Goal: Navigation & Orientation: Find specific page/section

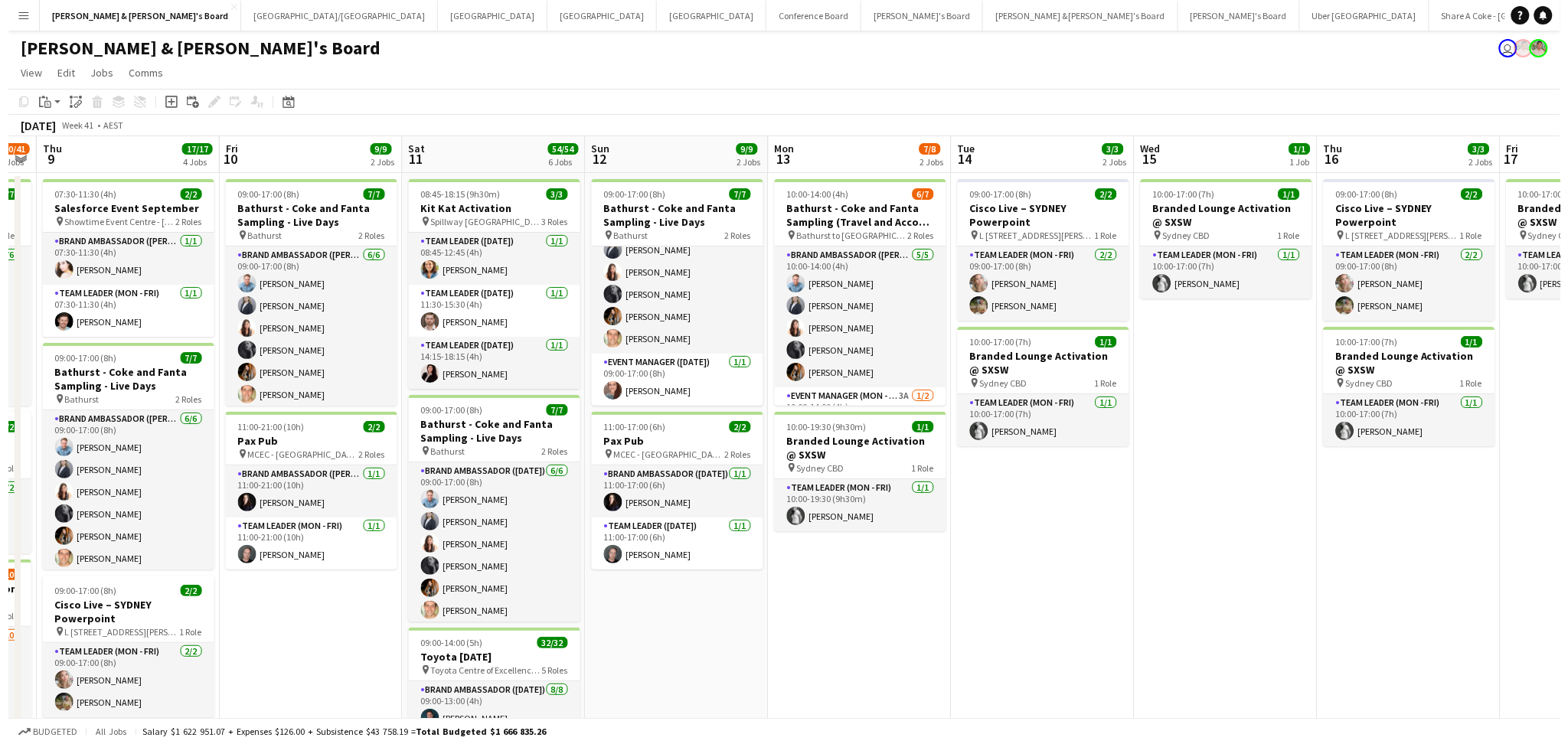
scroll to position [0, 520]
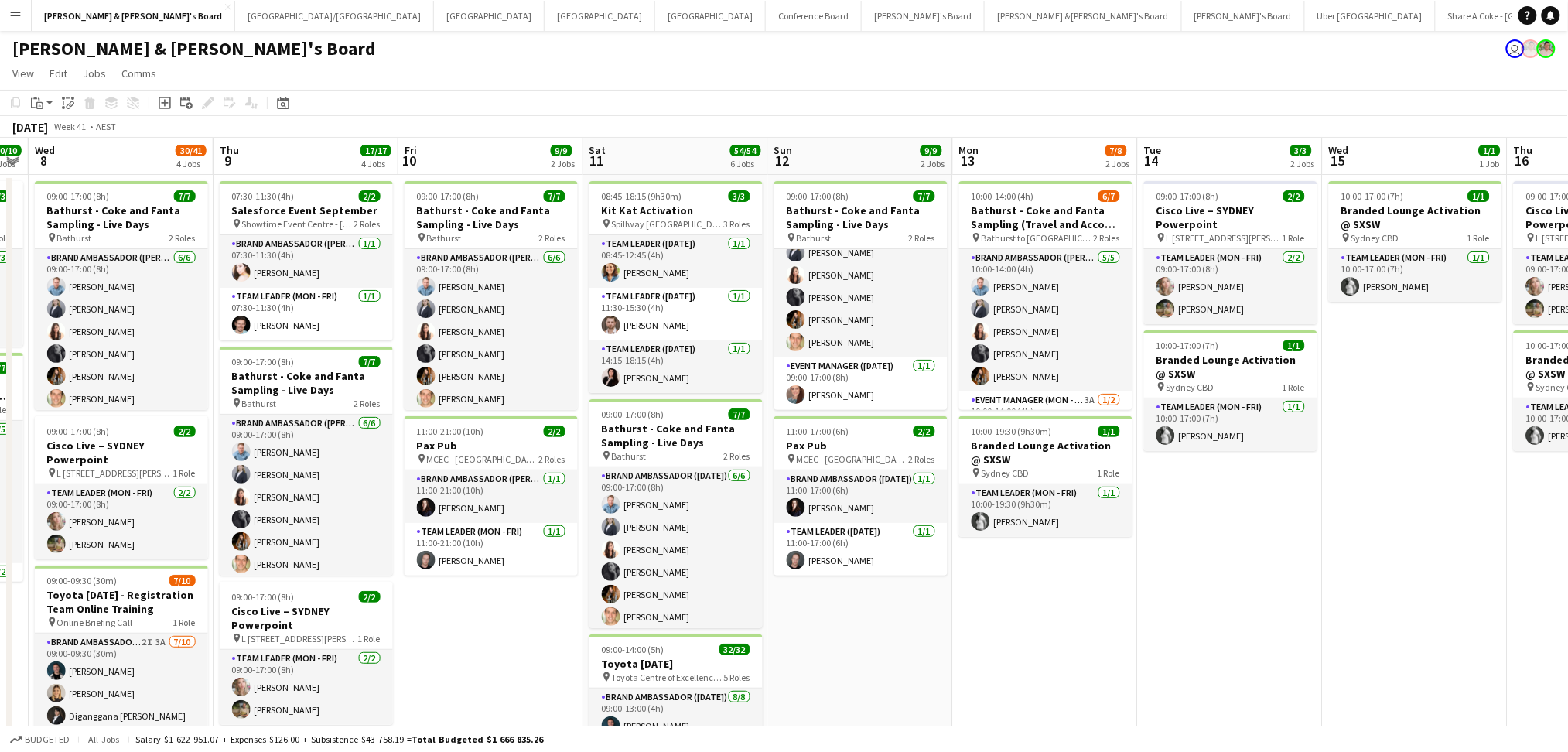
drag, startPoint x: 1271, startPoint y: 631, endPoint x: 936, endPoint y: 630, distance: 335.0
click at [434, 13] on button "Melbourne Close" at bounding box center [489, 16] width 111 height 30
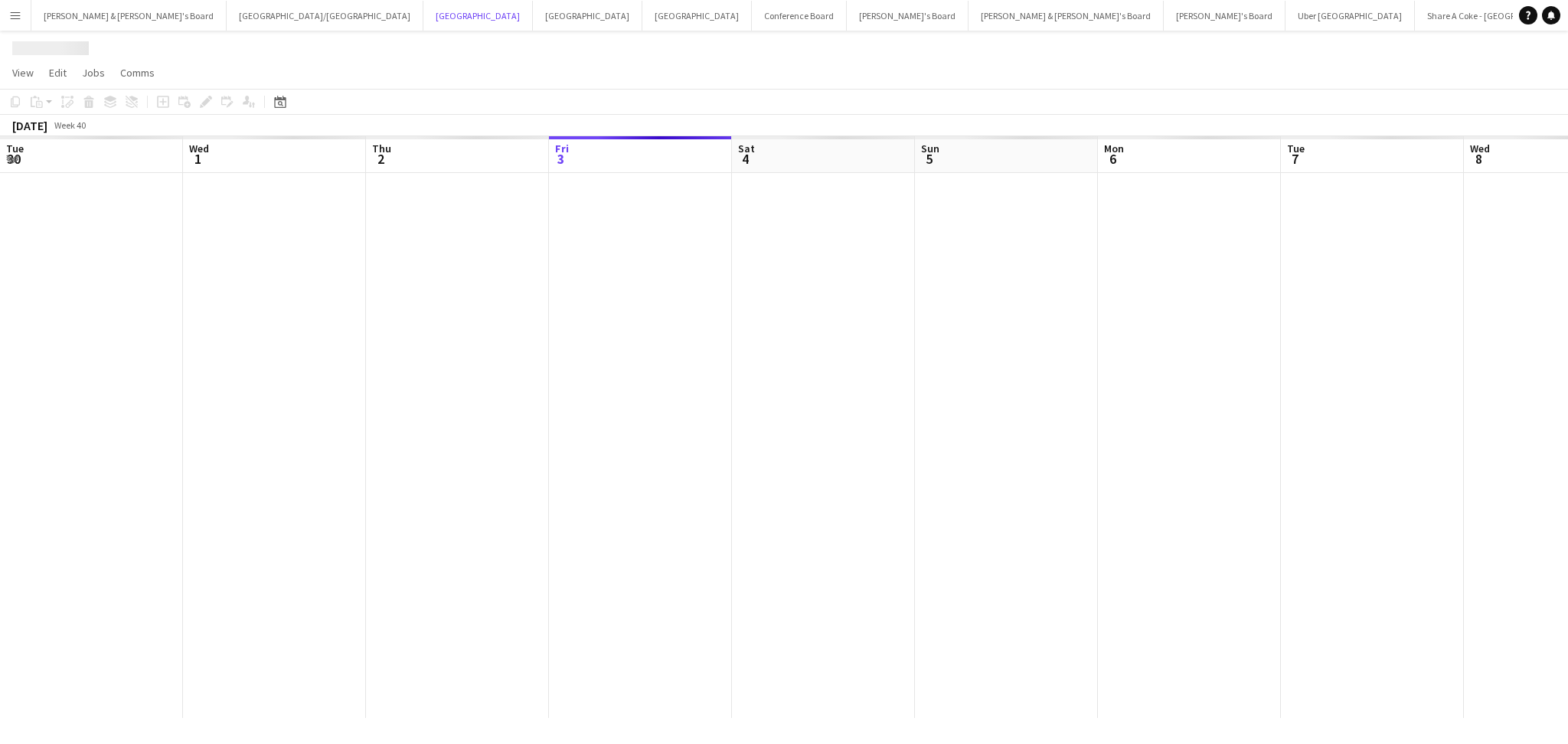
scroll to position [0, 365]
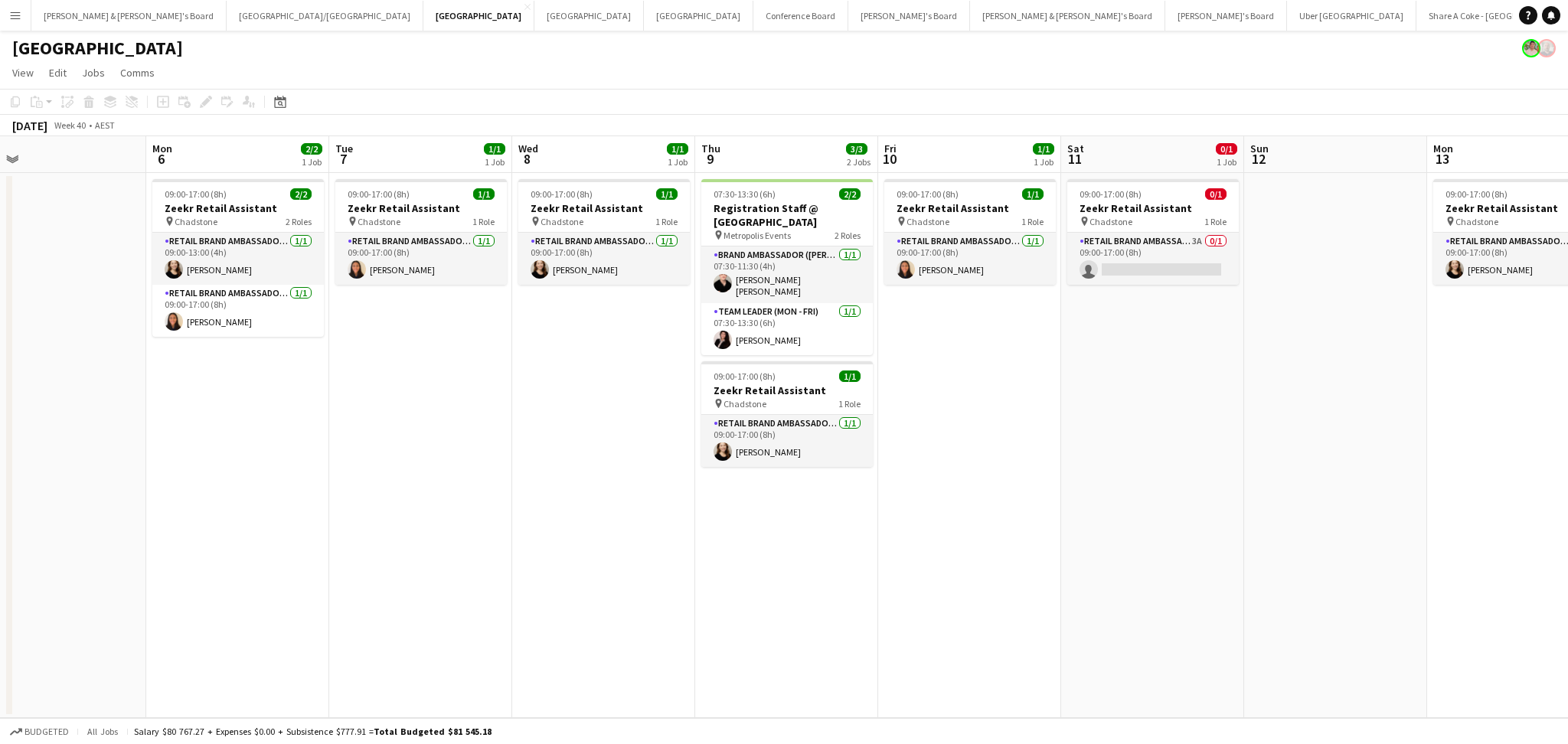
drag, startPoint x: 1136, startPoint y: 503, endPoint x: 469, endPoint y: 497, distance: 667.0
click at [479, 497] on app-calendar-viewport "Thu 2 Fri 3 1/1 1 Job Sat 4 1/1 1 Job Sun 5 Mon 6 2/2 1 Job Tue 7 1/1 1 Job Wed…" at bounding box center [784, 426] width 1568 height 582
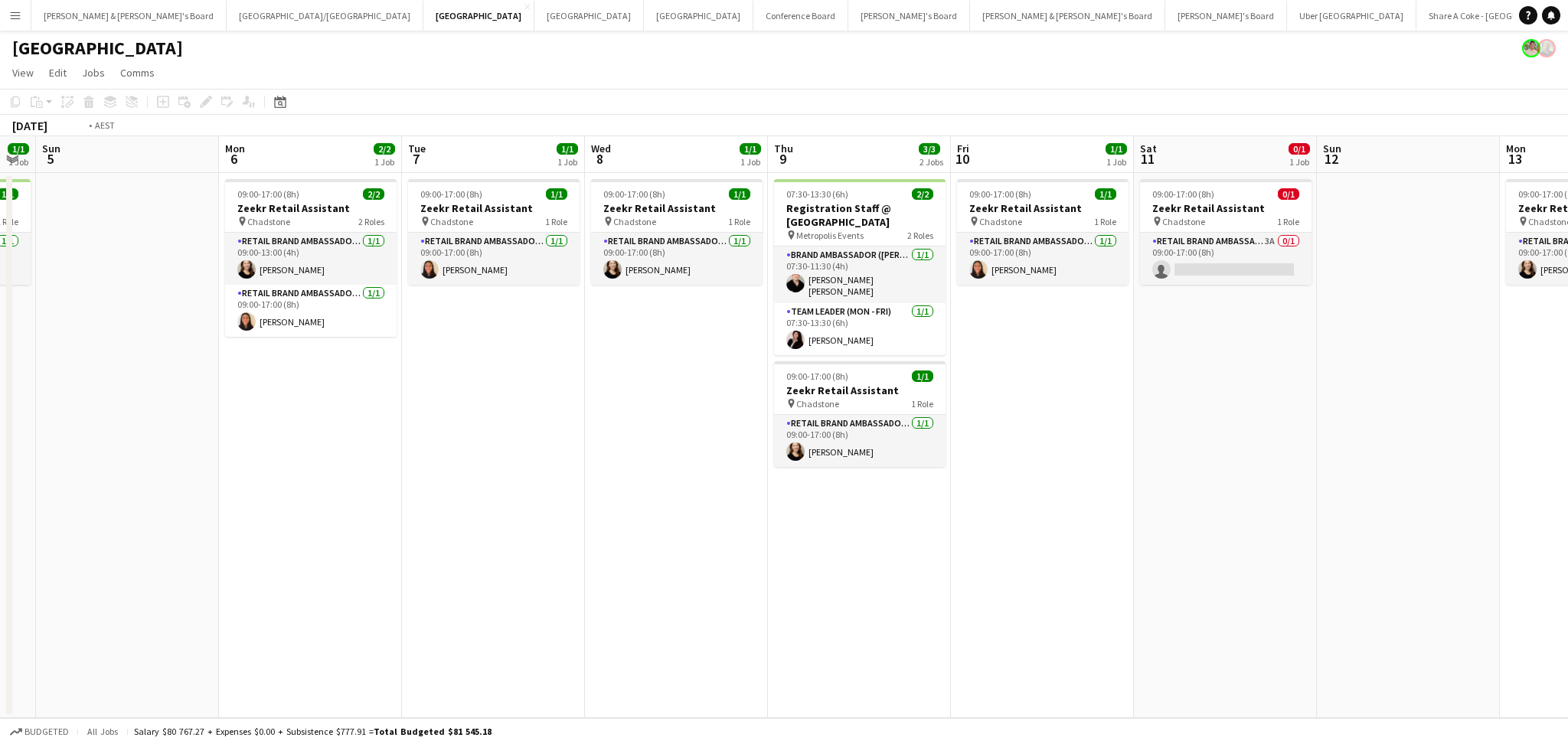
drag, startPoint x: 1037, startPoint y: 521, endPoint x: 361, endPoint y: 508, distance: 676.1
click at [361, 508] on app-calendar-viewport "Thu 2 Fri 3 1/1 1 Job Sat 4 1/1 1 Job Sun 5 Mon 6 2/2 1 Job Tue 7 1/1 1 Job Wed…" at bounding box center [784, 426] width 1568 height 582
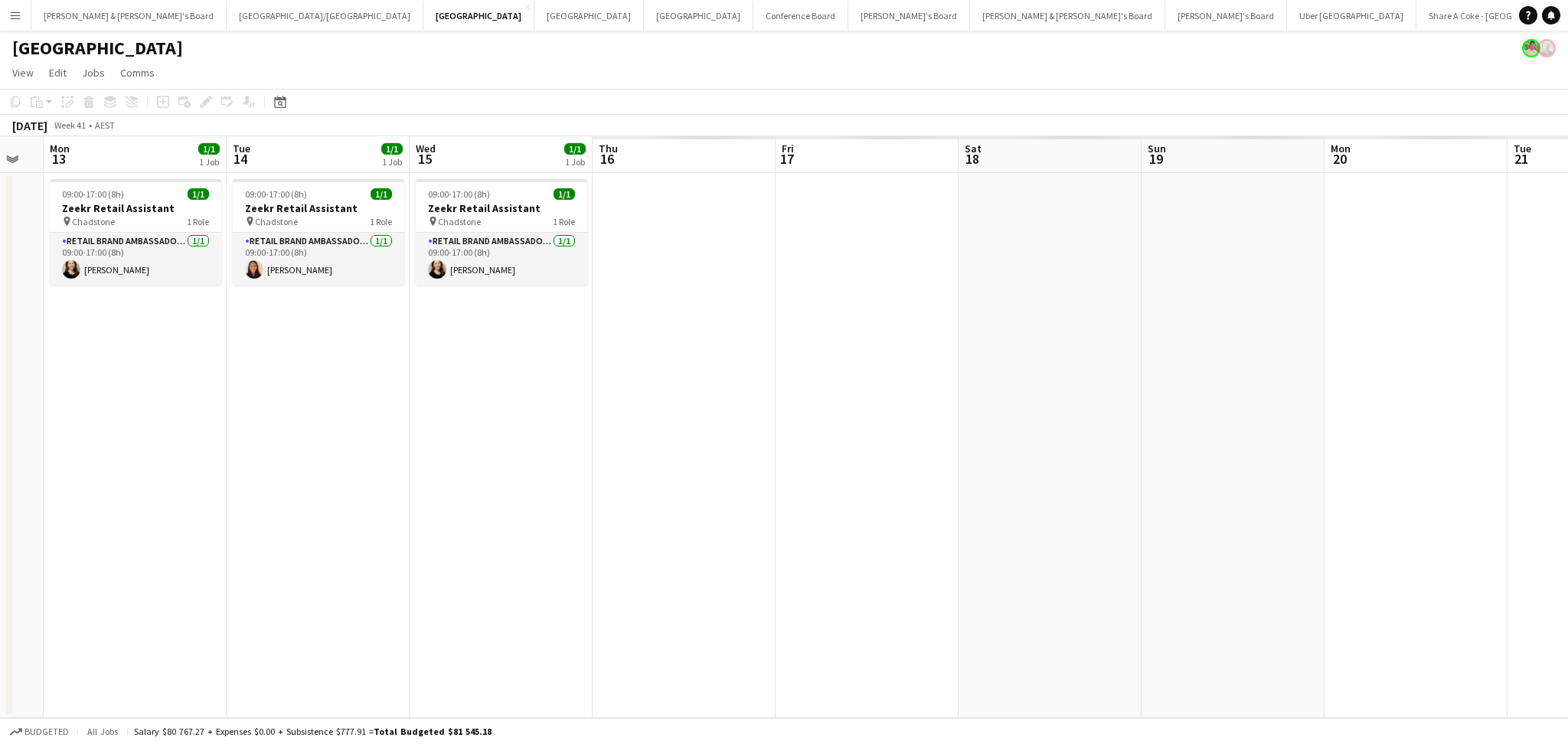
drag, startPoint x: 986, startPoint y: 537, endPoint x: 483, endPoint y: 505, distance: 504.0
click at [483, 505] on app-calendar-viewport "Thu 9 3/3 2 Jobs Fri 10 1/1 1 Job Sat 11 0/1 1 Job Sun 12 Mon 13 1/1 1 Job Tue …" at bounding box center [784, 426] width 1568 height 582
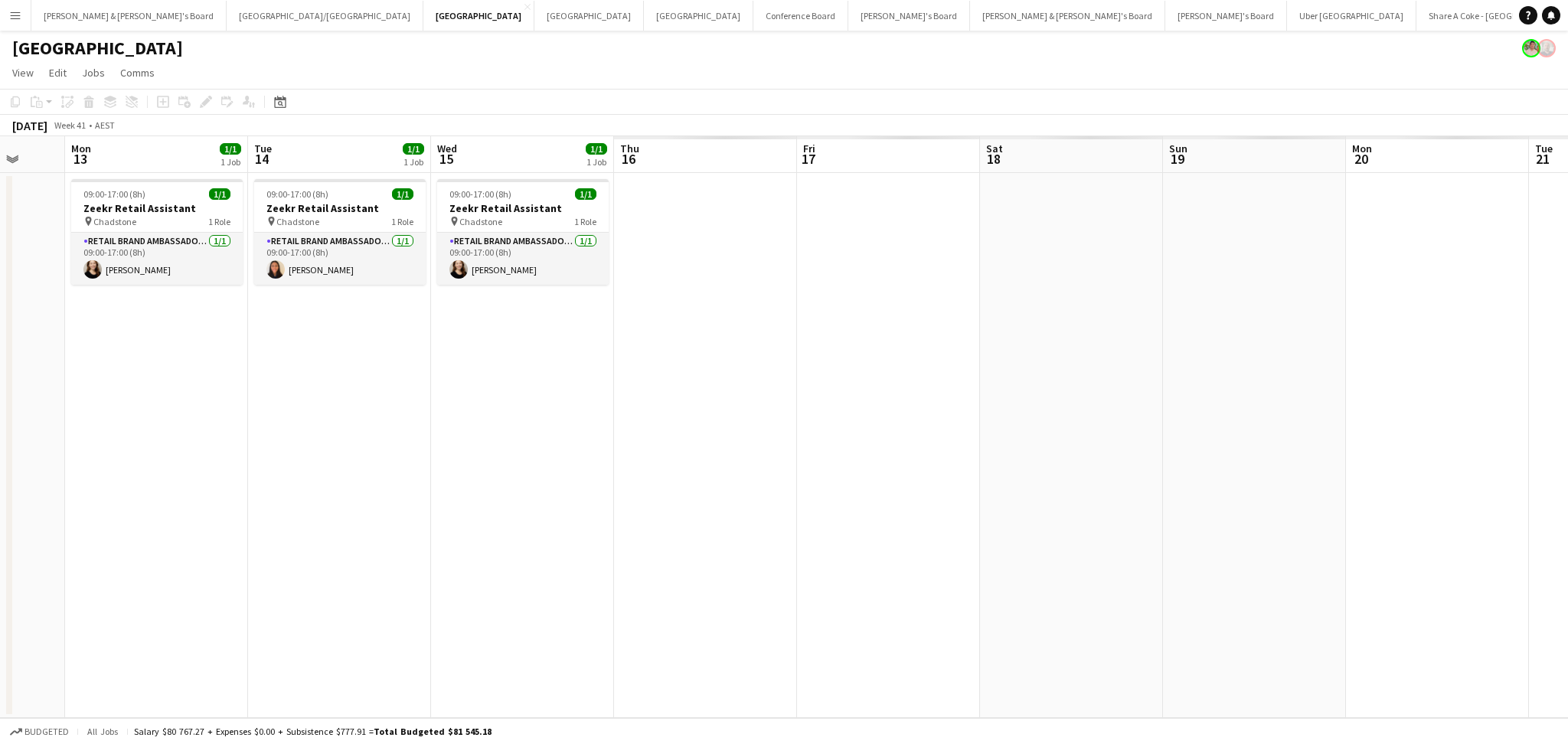
drag, startPoint x: 931, startPoint y: 573, endPoint x: 887, endPoint y: 567, distance: 44.4
click at [887, 567] on app-calendar-viewport "Thu 9 3/3 2 Jobs Fri 10 1/1 1 Job Sat 11 0/1 1 Job Sun 12 Mon 13 1/1 1 Job Tue …" at bounding box center [784, 426] width 1568 height 582
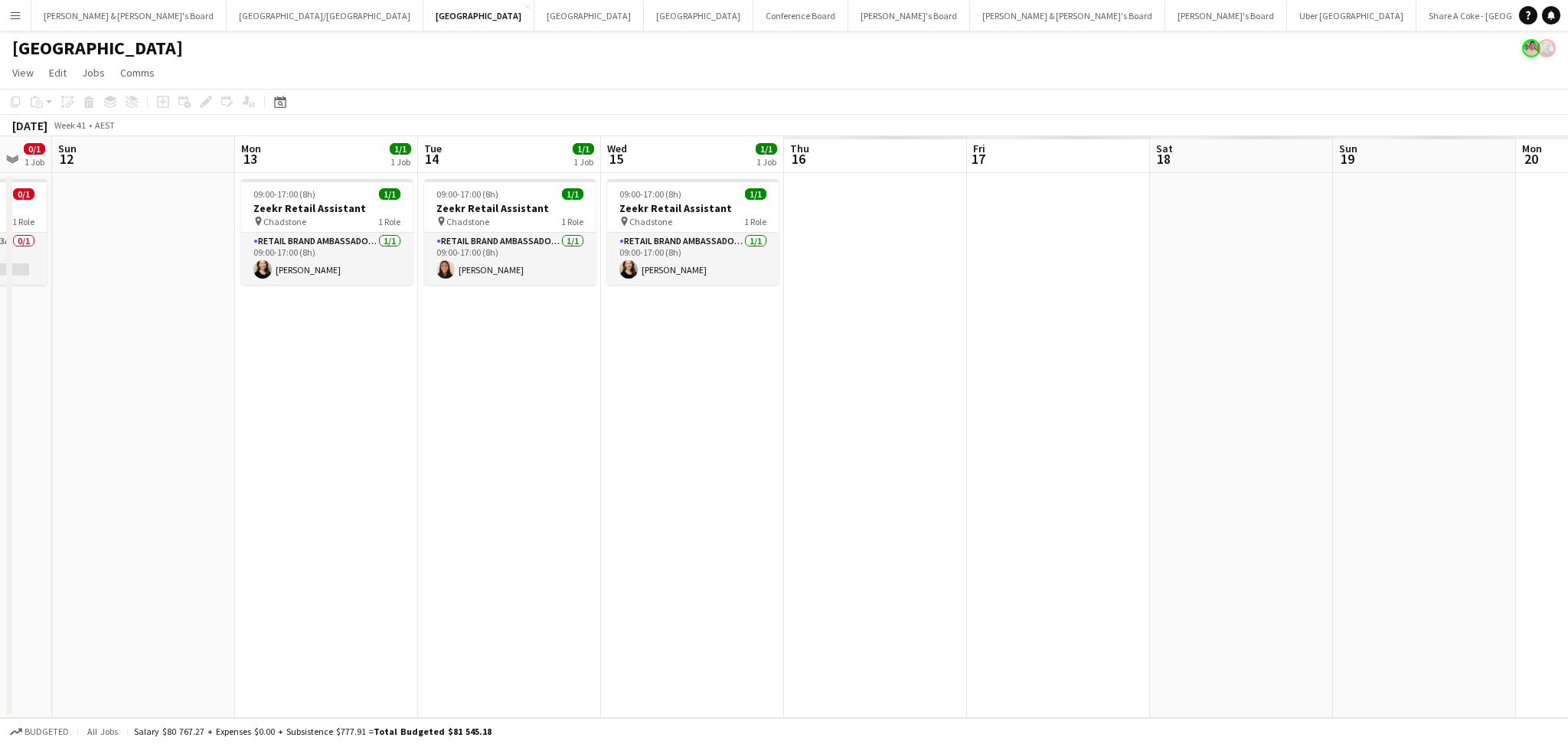
drag, startPoint x: 492, startPoint y: 558, endPoint x: 1208, endPoint y: 565, distance: 716.0
click at [1191, 567] on app-calendar-viewport "Fri 10 1/1 1 Job Sat 11 0/1 1 Job Sun 12 Mon 13 1/1 1 Job Tue 14 1/1 1 Job Wed …" at bounding box center [784, 426] width 1568 height 582
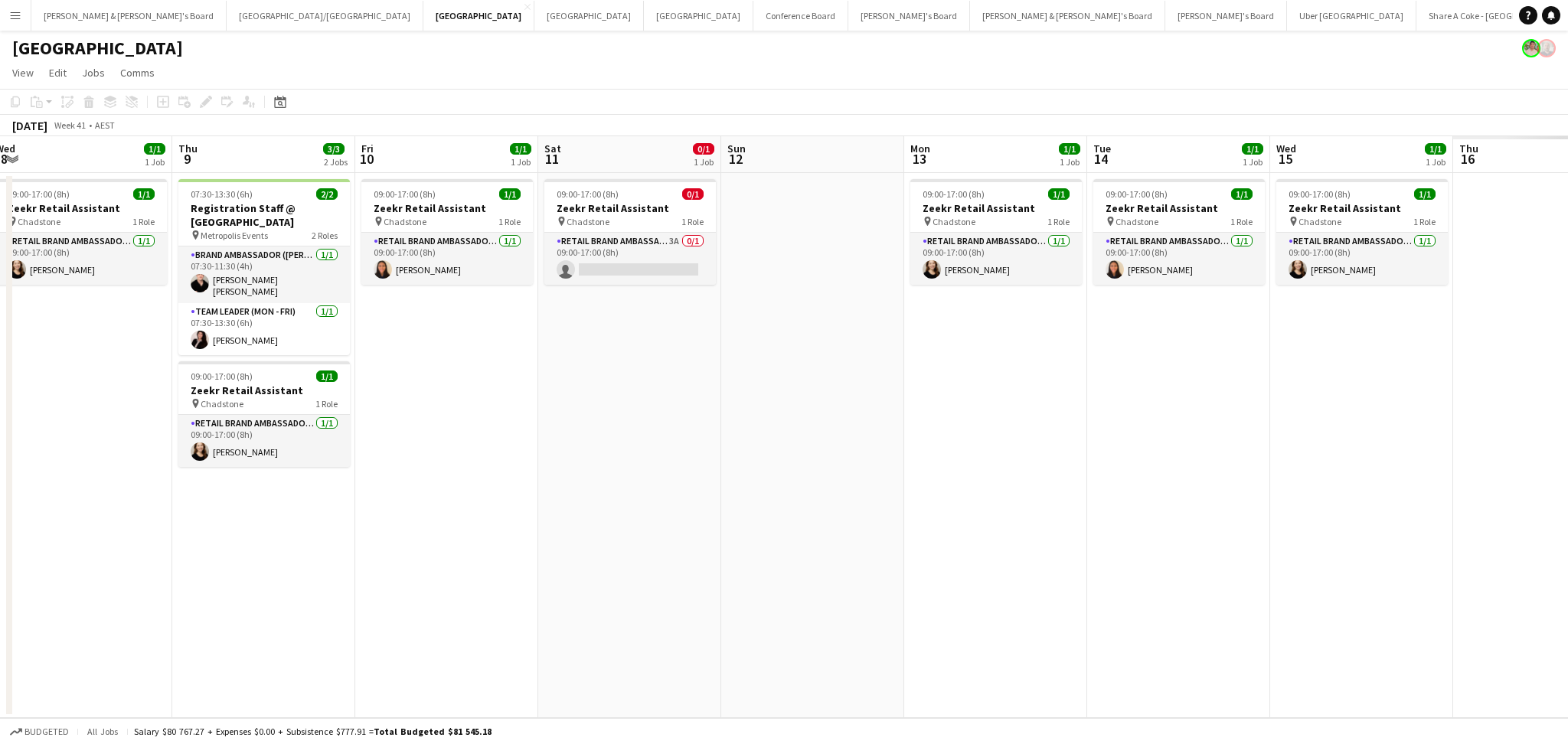
drag, startPoint x: 833, startPoint y: 567, endPoint x: 952, endPoint y: 567, distance: 119.0
click at [952, 567] on app-calendar-viewport "Mon 6 2/2 1 Job Tue 7 1/1 1 Job Wed 8 1/1 1 Job Thu 9 3/3 2 Jobs Fri 10 1/1 1 J…" at bounding box center [784, 426] width 1568 height 582
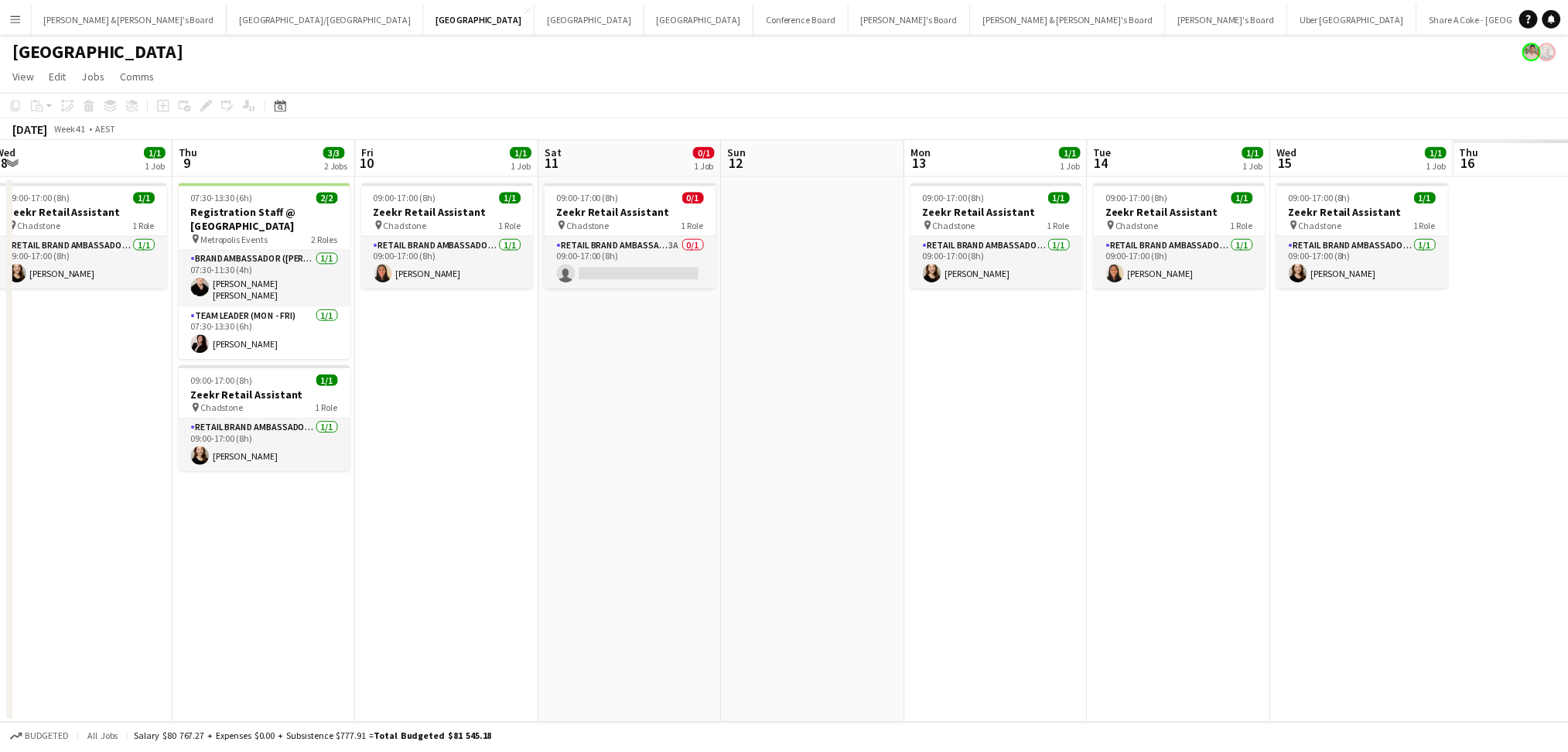
scroll to position [0, 345]
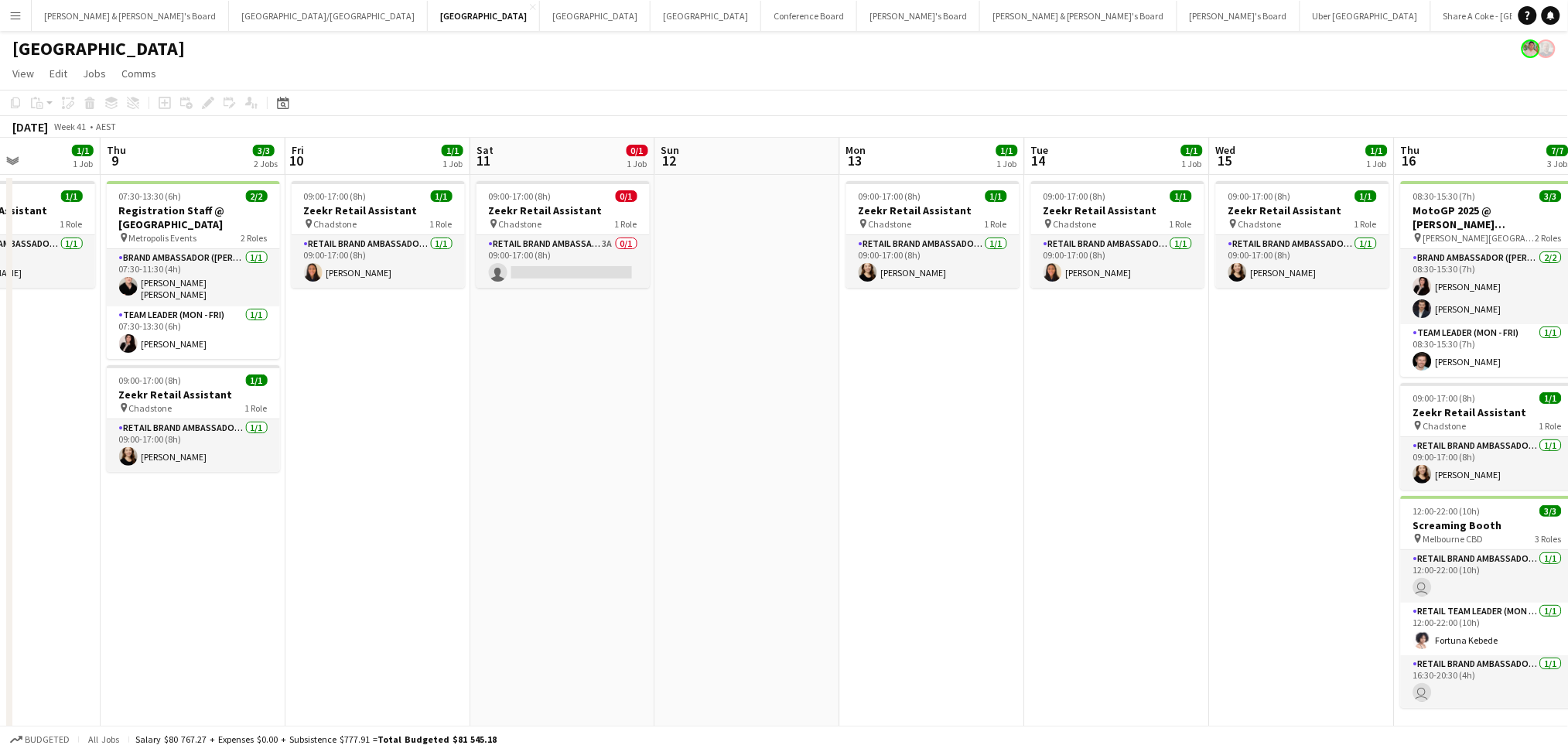
drag, startPoint x: 1167, startPoint y: 563, endPoint x: 503, endPoint y: 524, distance: 665.1
click at [503, 524] on app-calendar-viewport "Mon 6 2/2 1 Job Tue 7 1/1 1 Job Wed 8 1/1 1 Job Thu 9 3/3 2 Jobs Fri 10 1/1 1 J…" at bounding box center [784, 558] width 1568 height 840
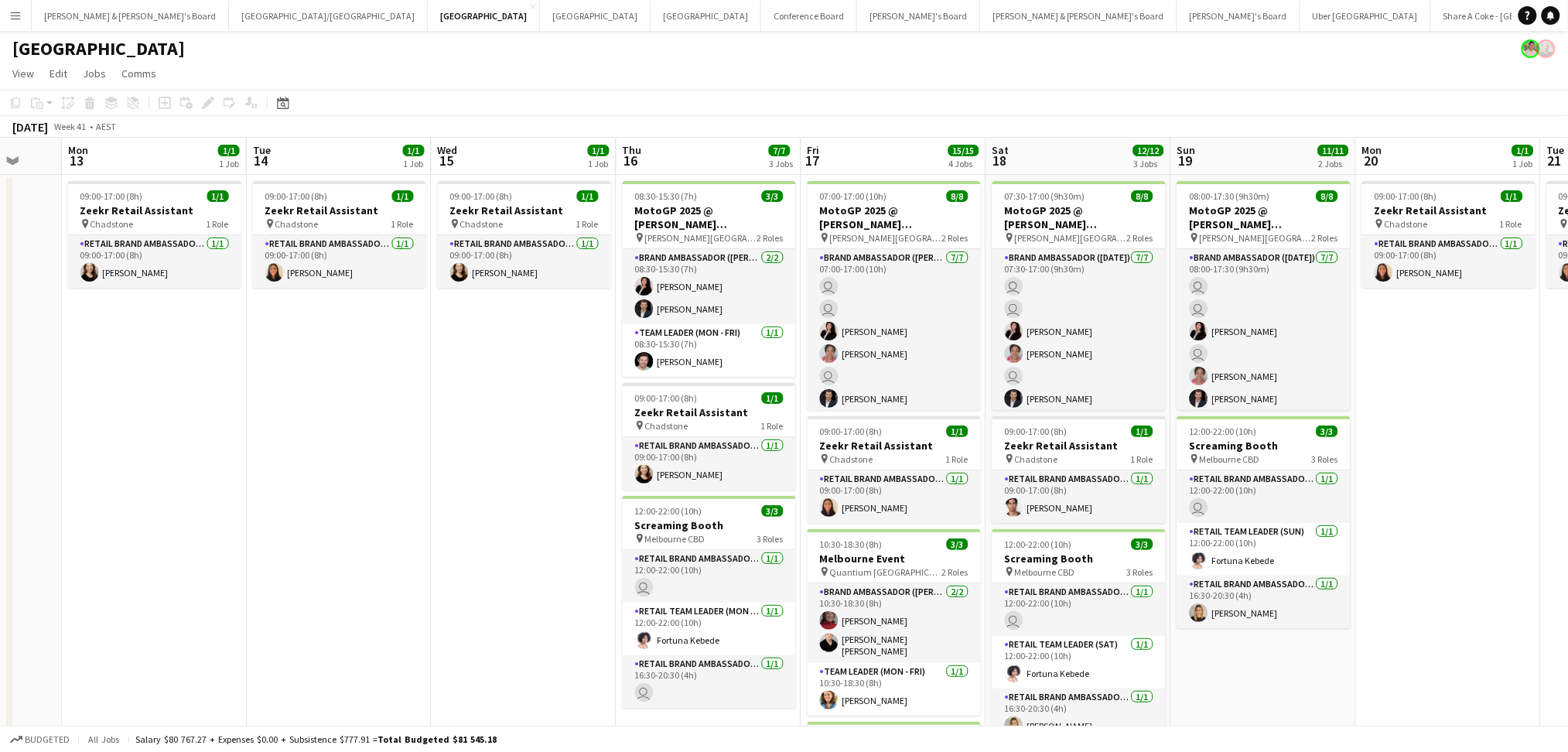
drag, startPoint x: 685, startPoint y: 524, endPoint x: 452, endPoint y: 515, distance: 233.2
click at [452, 515] on app-calendar-viewport "Thu 9 3/3 2 Jobs Fri 10 1/1 1 Job Sat 11 0/1 1 Job Sun 12 Mon 13 1/1 1 Job Tue …" at bounding box center [784, 558] width 1568 height 840
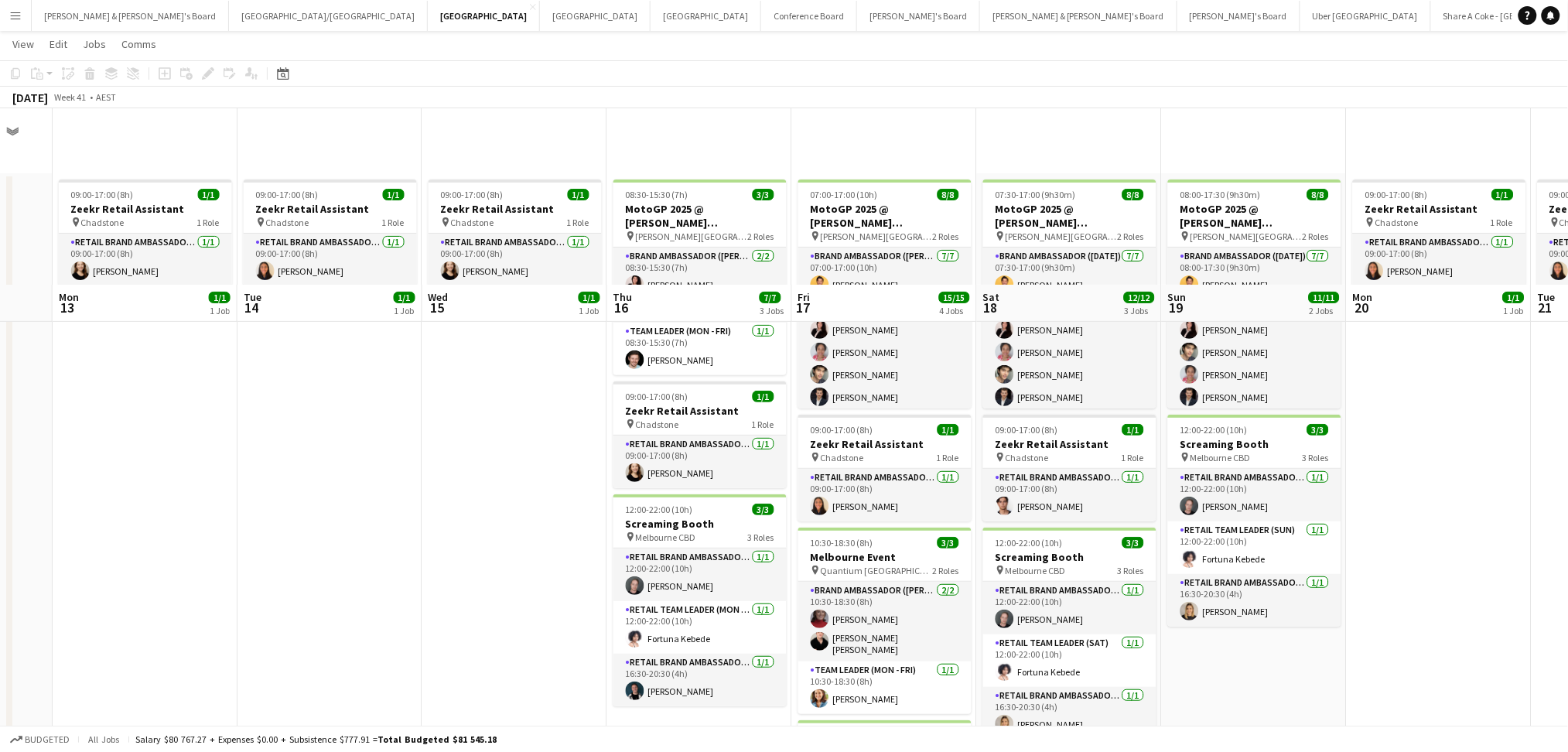
scroll to position [206, 0]
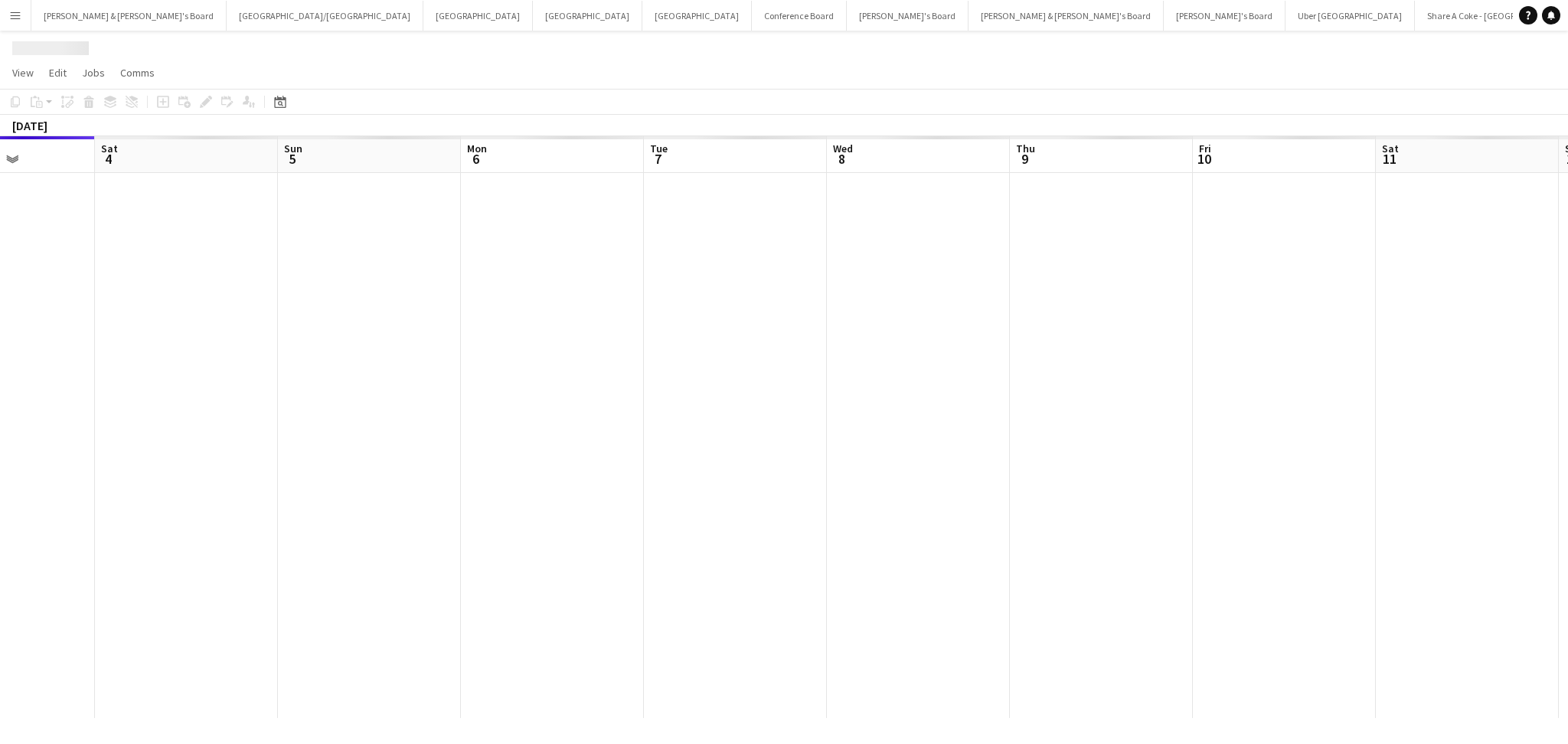
drag, startPoint x: 1307, startPoint y: 464, endPoint x: 538, endPoint y: 391, distance: 772.5
click at [538, 391] on app-calendar-viewport "Tue 30 Wed 1 Thu 2 Fri 3 Sat 4 Sun 5 Mon 6 Tue 7 Wed 8 Thu 9 Fri 10 Sat 11 Sun …" at bounding box center [784, 426] width 1568 height 582
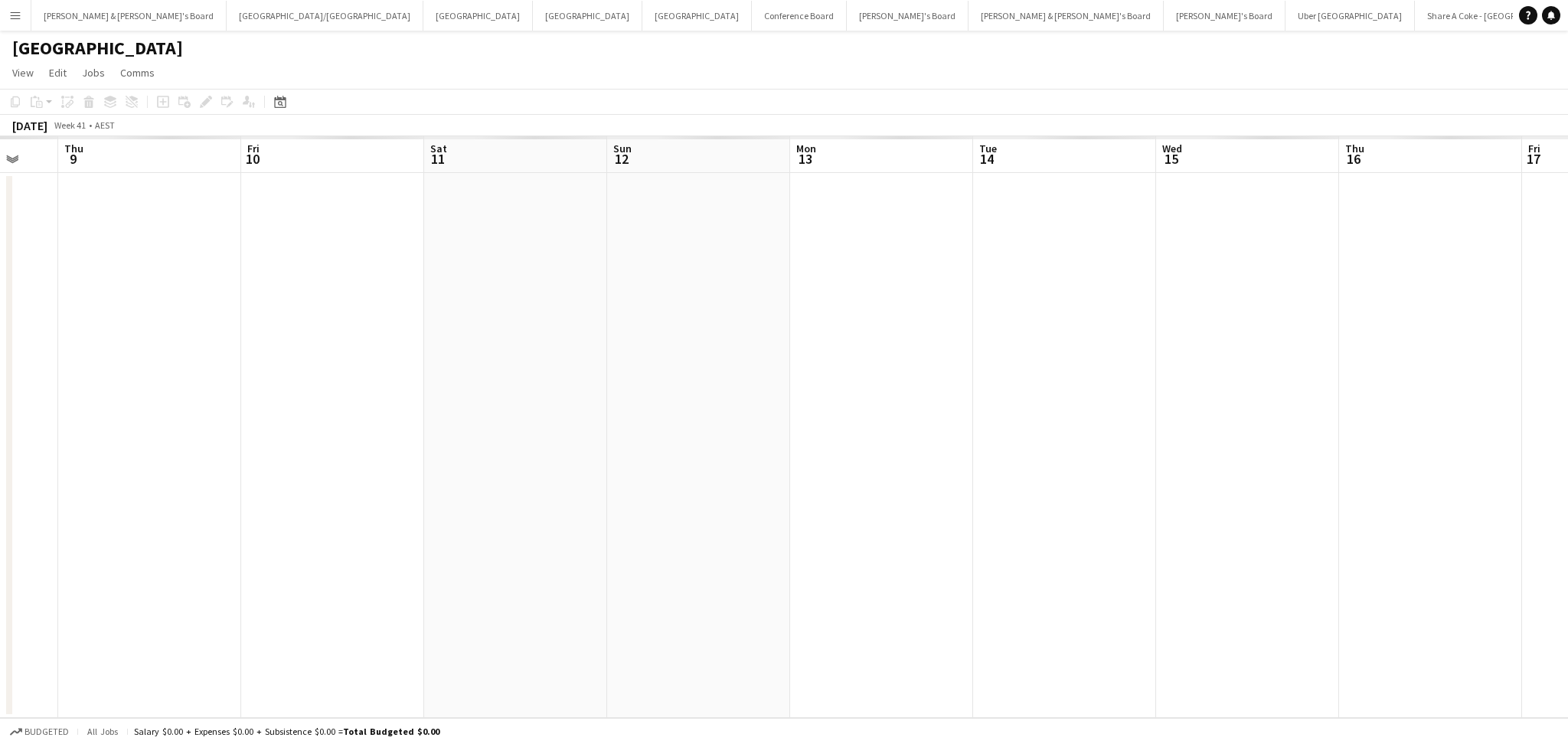
drag, startPoint x: 1098, startPoint y: 464, endPoint x: 591, endPoint y: 449, distance: 507.2
click at [591, 449] on app-calendar-viewport "Mon 6 Tue 7 Wed 8 Thu 9 Fri 10 Sat 11 Sun 12 Mon 13 Tue 14 Wed 15 Thu 16 Fri 17…" at bounding box center [784, 426] width 1568 height 582
drag, startPoint x: 1116, startPoint y: 497, endPoint x: 637, endPoint y: 464, distance: 480.1
click at [530, 470] on app-calendar-viewport "Thu 9 Fri 10 Sat 11 Sun 12 Mon 13 Tue 14 Wed 15 Thu 16 Fri 17 Sat 18 Sun 19 Mon…" at bounding box center [784, 426] width 1568 height 582
